Goal: Task Accomplishment & Management: Use online tool/utility

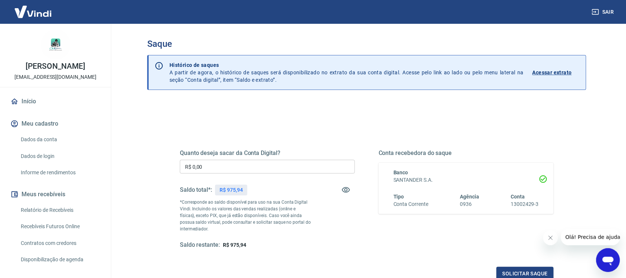
click at [215, 167] on input "R$ 0,00" at bounding box center [267, 167] width 175 height 14
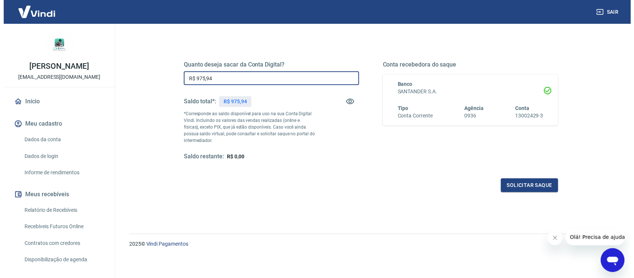
scroll to position [89, 0]
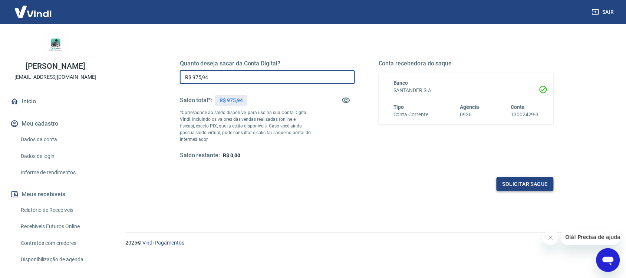
type input "R$ 975,94"
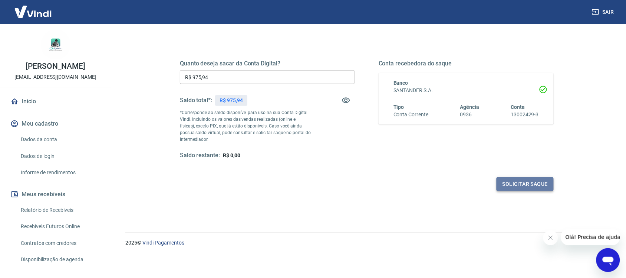
click at [536, 186] on button "Solicitar saque" at bounding box center [525, 184] width 57 height 14
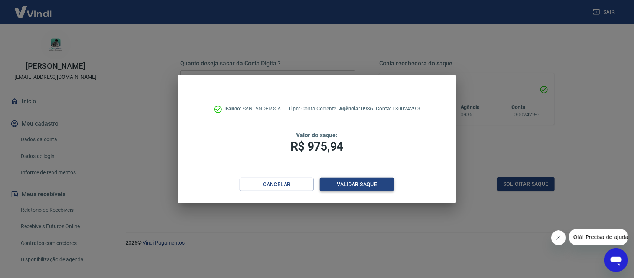
click at [373, 185] on button "Validar saque" at bounding box center [357, 184] width 74 height 14
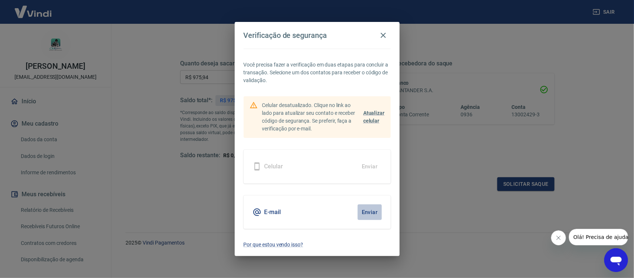
click at [370, 210] on button "Enviar" at bounding box center [369, 212] width 24 height 16
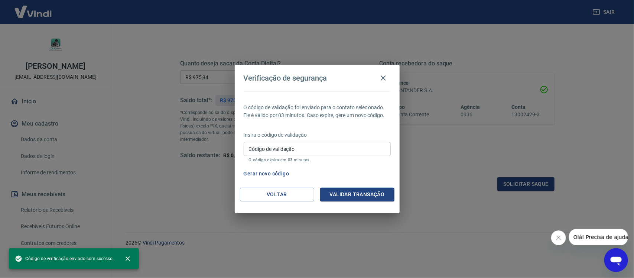
click at [313, 147] on input "Código de validação" at bounding box center [316, 149] width 147 height 14
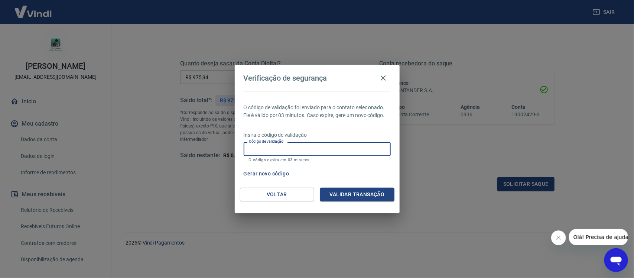
paste input "213645"
type input "213645"
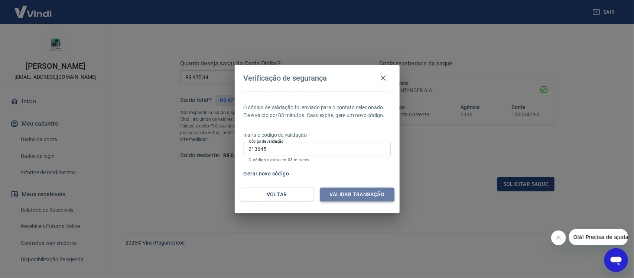
click at [337, 190] on button "Validar transação" at bounding box center [357, 194] width 74 height 14
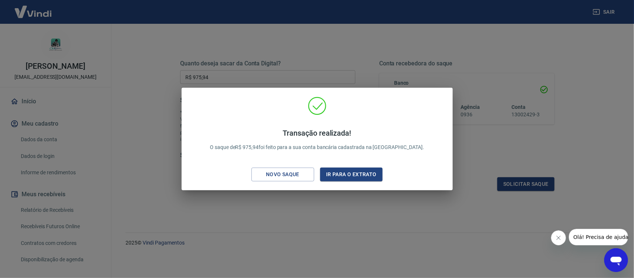
click at [549, 49] on div "Transação realizada! O saque de R$ 975,94 foi feito para a sua conta bancária c…" at bounding box center [317, 139] width 634 height 278
